Goal: Information Seeking & Learning: Learn about a topic

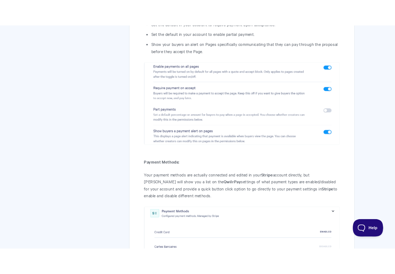
scroll to position [3029, 0]
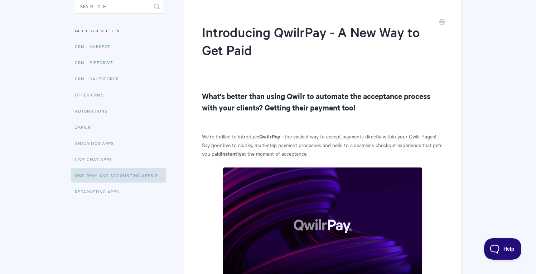
scroll to position [7, 0]
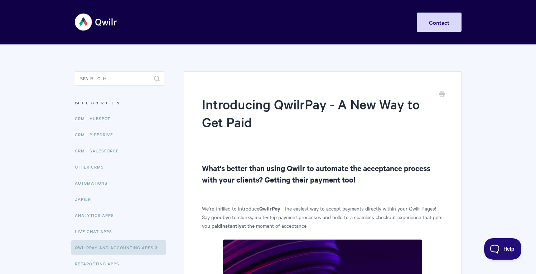
click at [106, 23] on img at bounding box center [96, 22] width 43 height 27
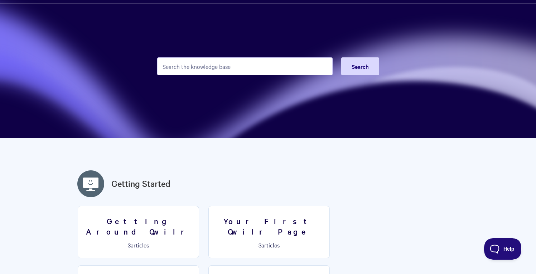
scroll to position [85, 0]
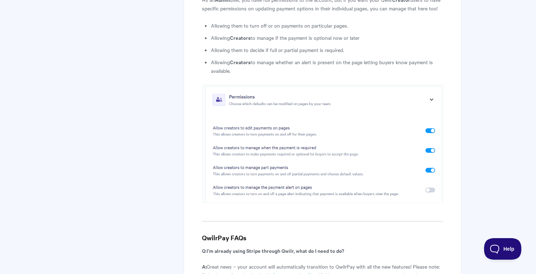
scroll to position [3511, 0]
